Goal: Book appointment/travel/reservation

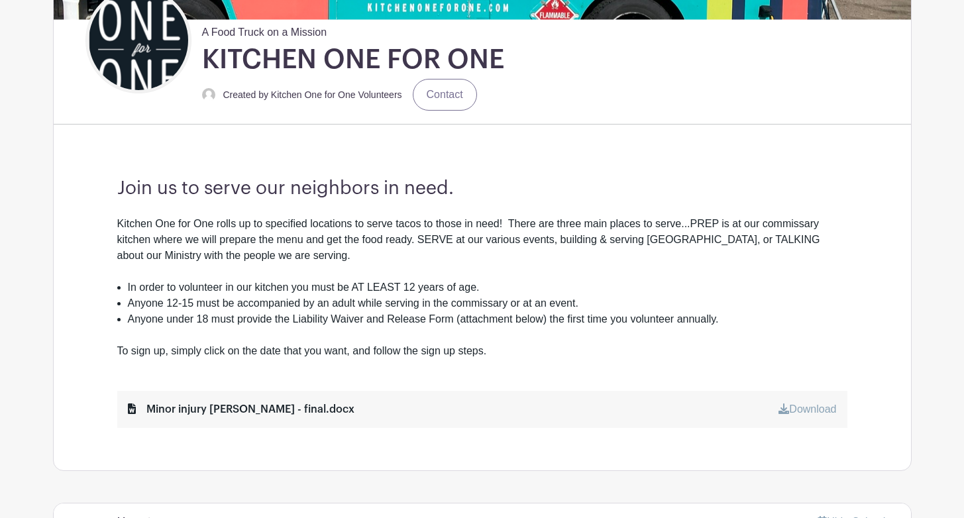
scroll to position [340, 0]
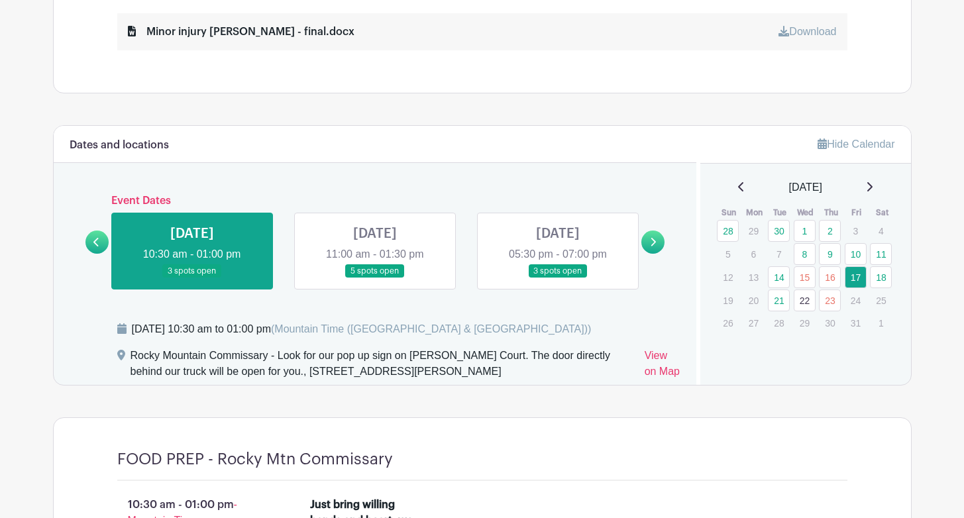
scroll to position [700, 0]
click at [781, 280] on link "14" at bounding box center [779, 278] width 22 height 22
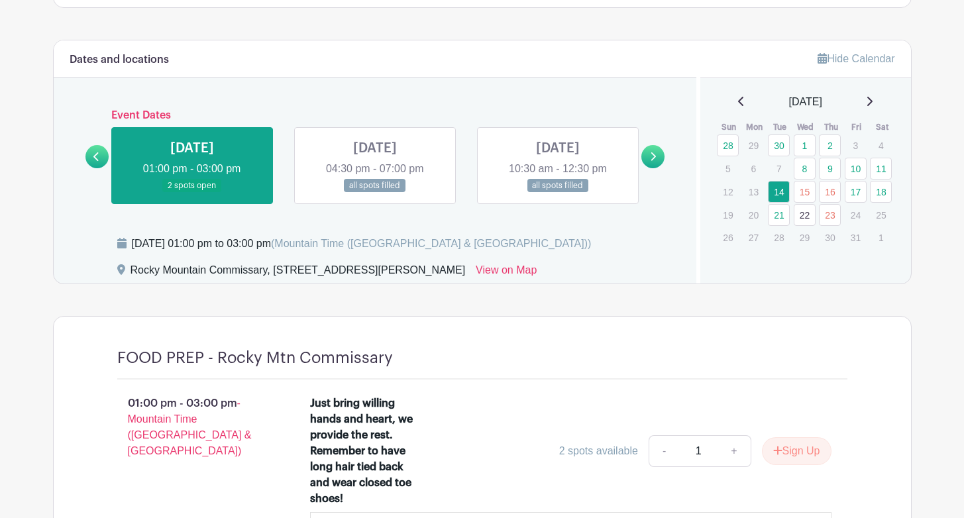
scroll to position [785, 0]
click at [857, 196] on link "17" at bounding box center [856, 193] width 22 height 22
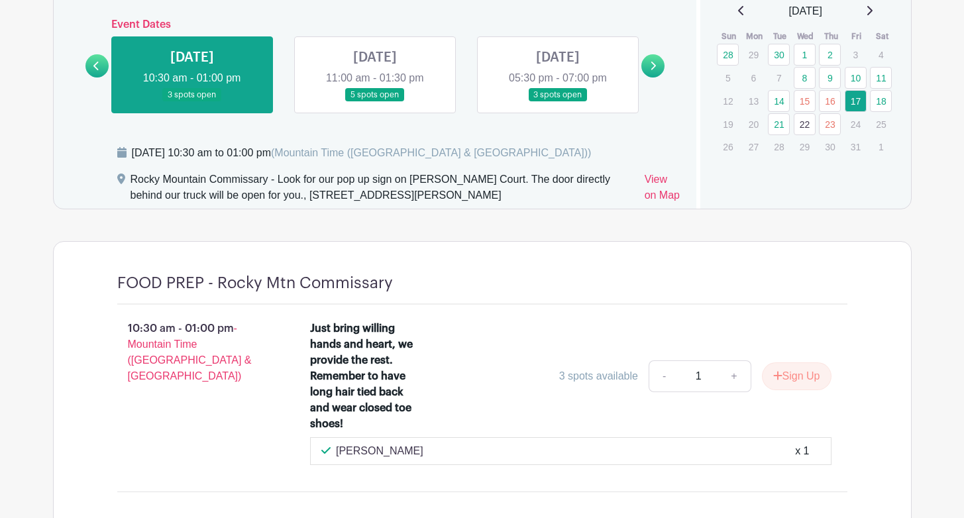
scroll to position [876, 0]
click at [778, 101] on link "14" at bounding box center [779, 102] width 22 height 22
